Goal: Task Accomplishment & Management: Manage account settings

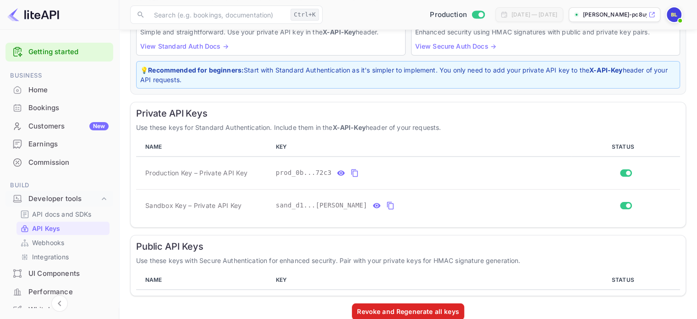
click at [61, 13] on div at bounding box center [59, 15] width 119 height 30
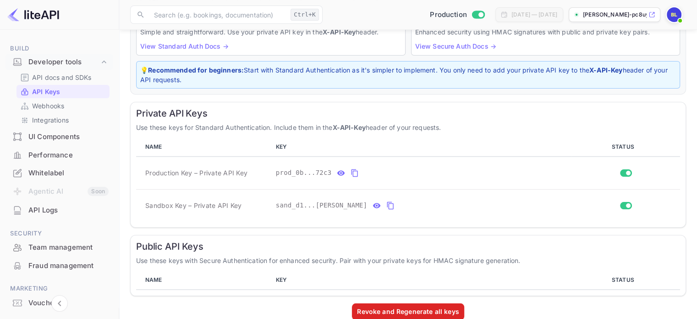
scroll to position [138, 0]
click at [75, 135] on div "UI Components" at bounding box center [68, 136] width 80 height 11
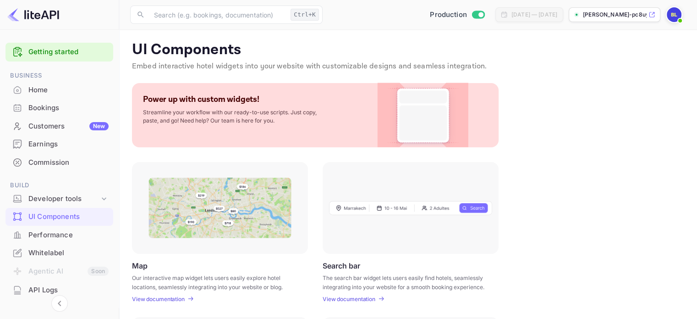
scroll to position [92, 0]
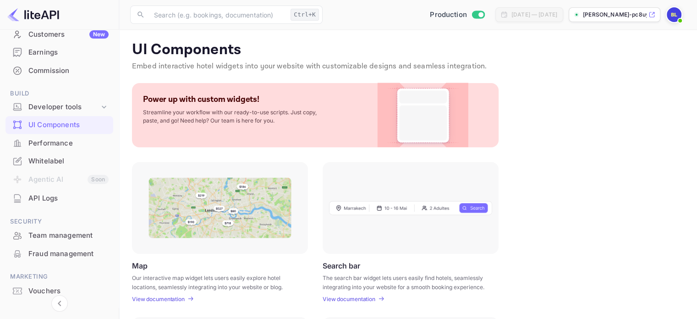
click at [49, 170] on li "Agentic AI Soon" at bounding box center [60, 179] width 108 height 19
click at [48, 160] on div "Whitelabel" at bounding box center [68, 161] width 80 height 11
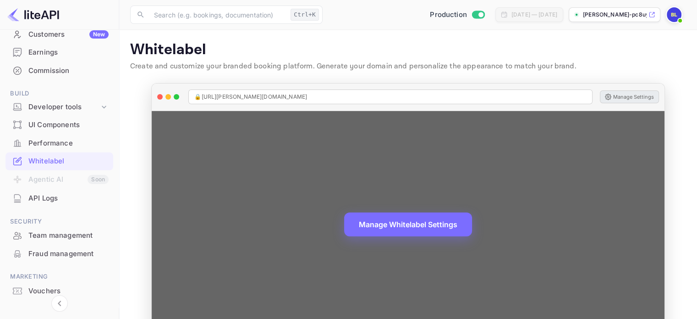
click at [632, 96] on button "Manage Settings" at bounding box center [629, 96] width 59 height 13
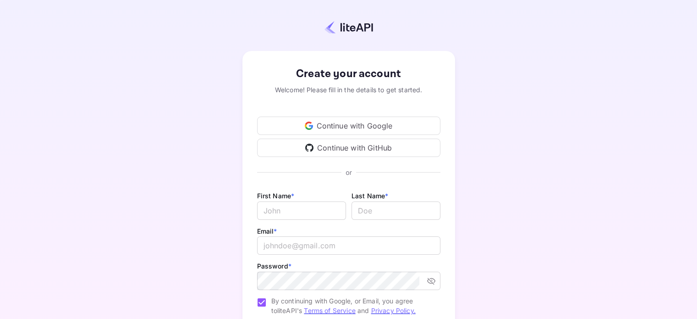
click at [352, 127] on div "Continue with Google" at bounding box center [348, 125] width 183 height 18
click at [345, 128] on div "Continue with Google" at bounding box center [348, 125] width 183 height 18
